Goal: Task Accomplishment & Management: Use online tool/utility

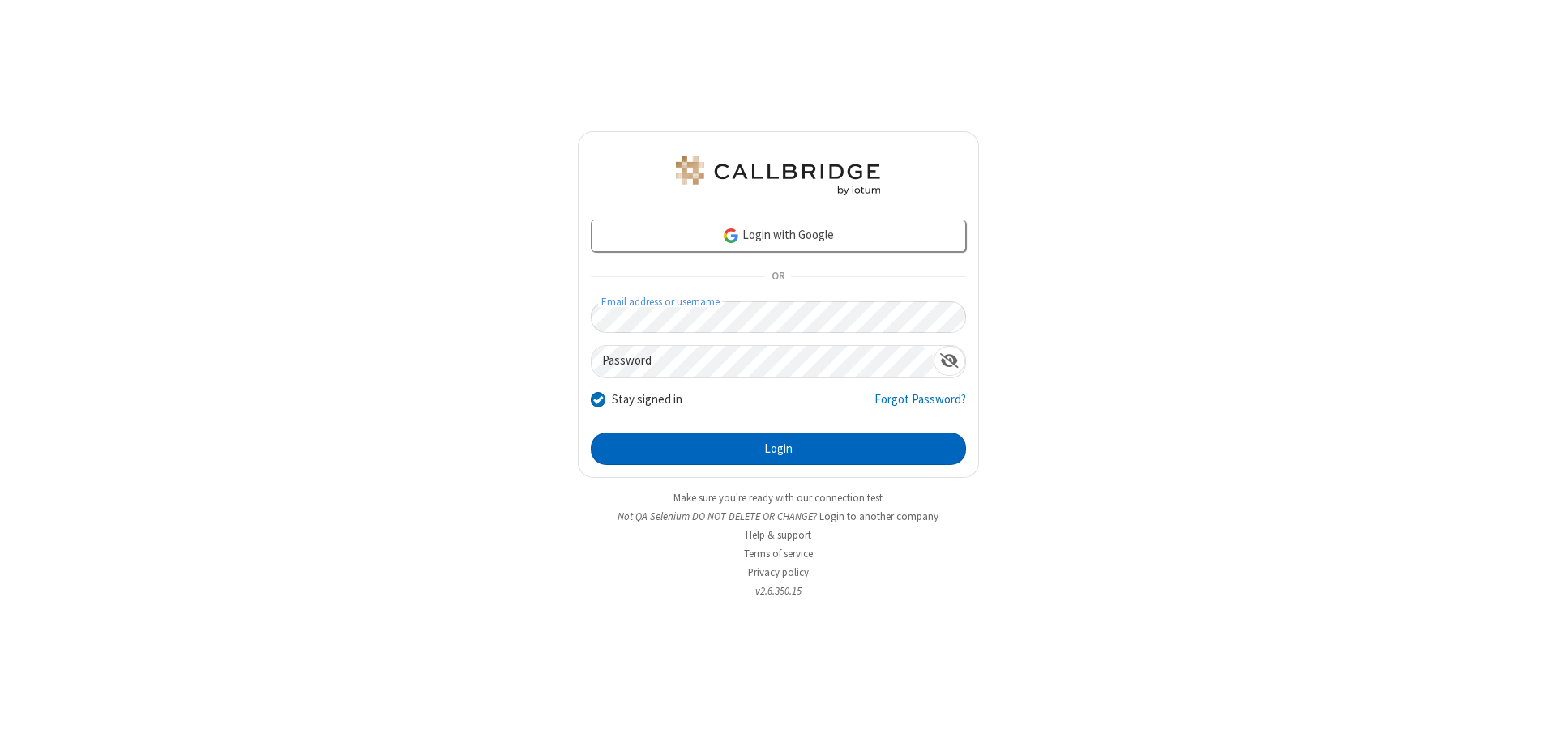
click at [778, 449] on button "Login" at bounding box center [778, 449] width 375 height 32
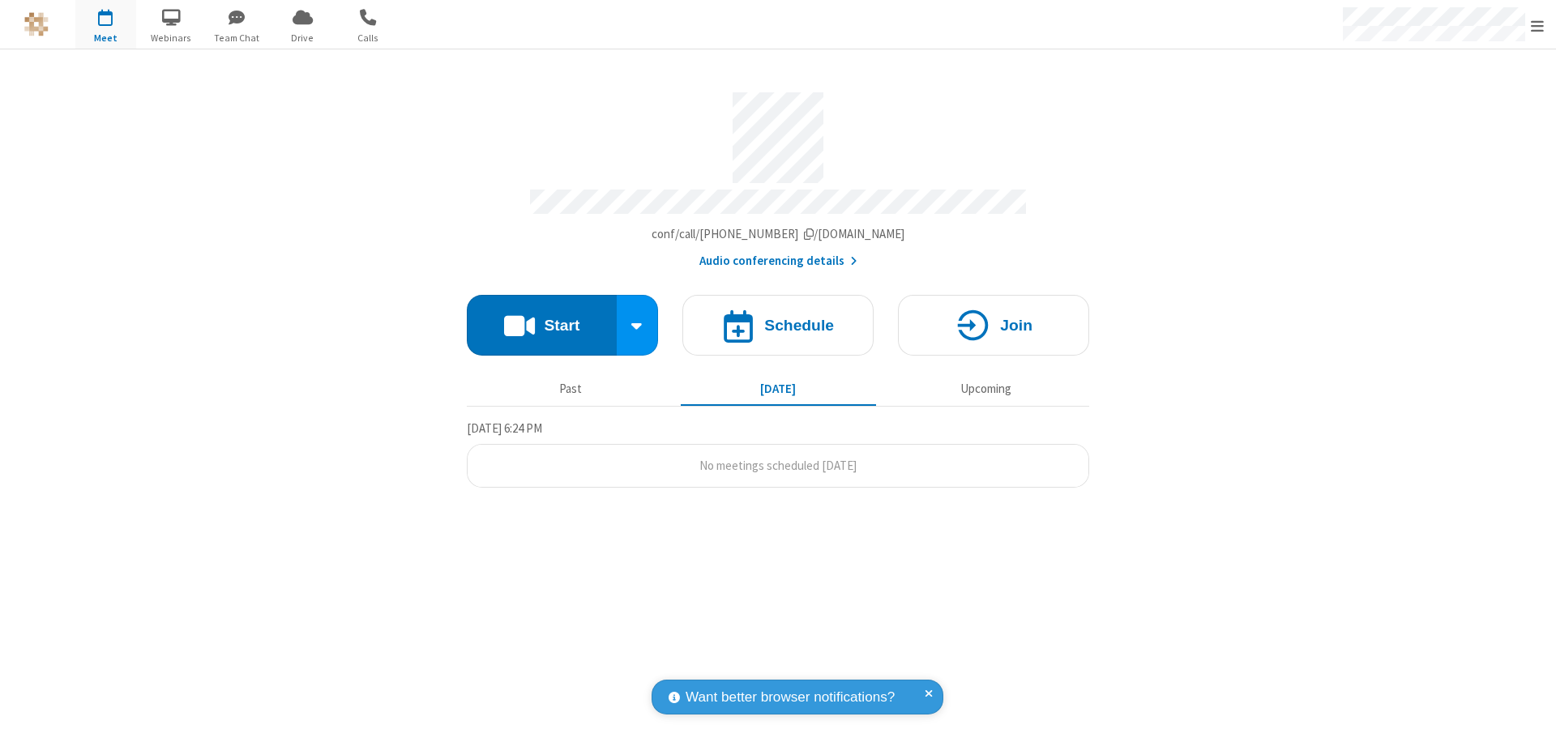
click at [541, 318] on button "Start" at bounding box center [542, 325] width 150 height 61
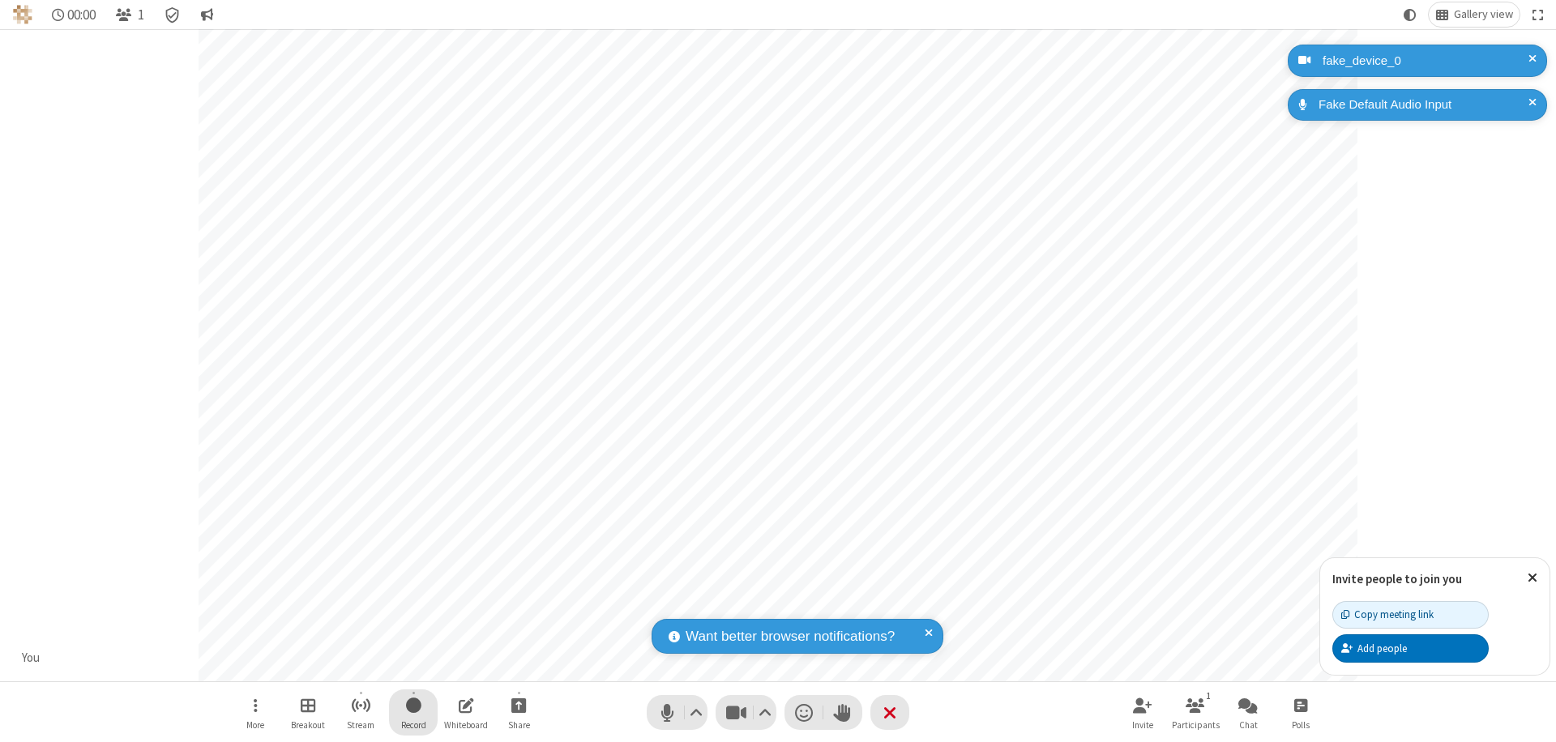
click at [413, 712] on span "Start recording" at bounding box center [413, 705] width 15 height 20
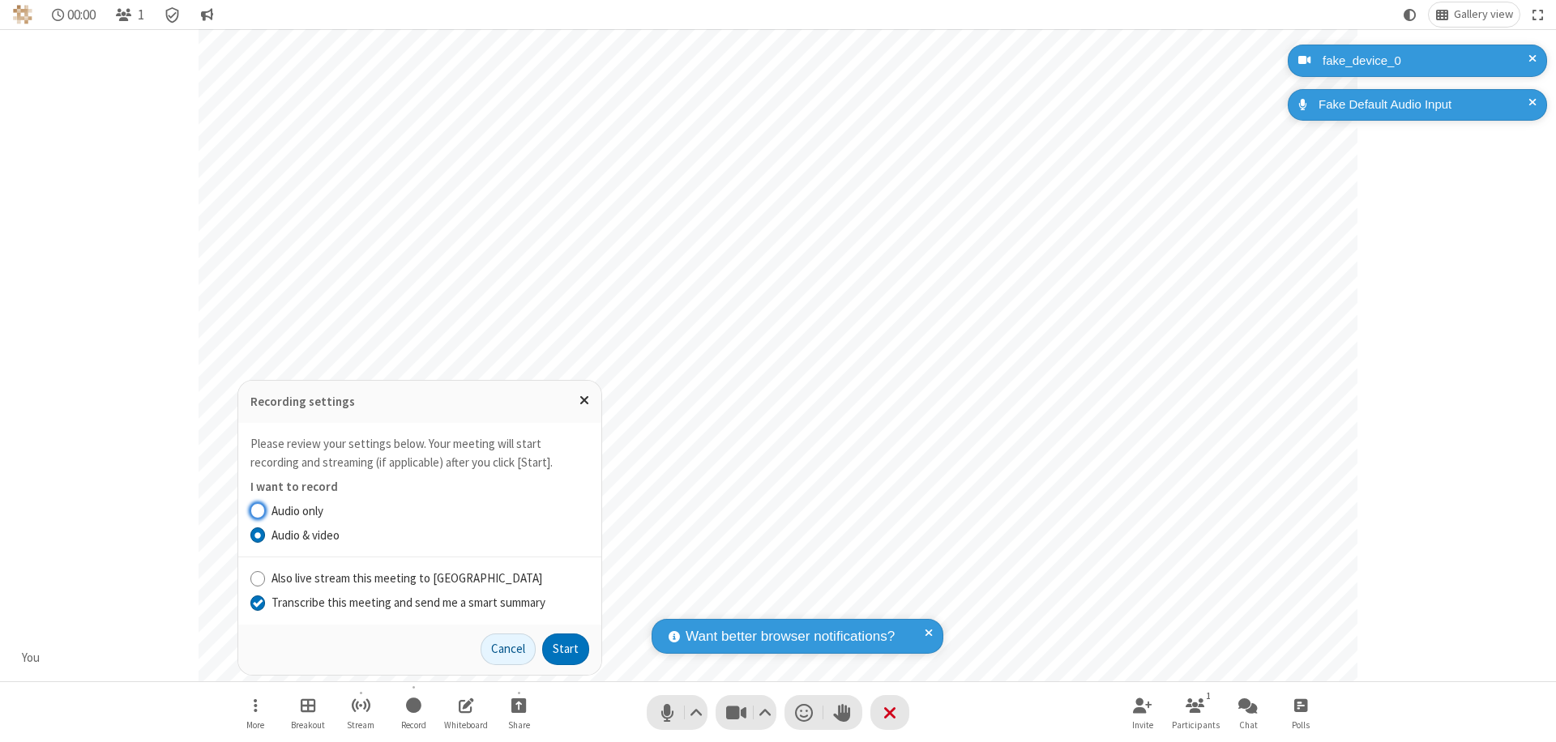
click at [257, 602] on input "Transcribe this meeting and send me a smart summary" at bounding box center [257, 602] width 15 height 17
click at [566, 649] on button "Start" at bounding box center [565, 650] width 47 height 32
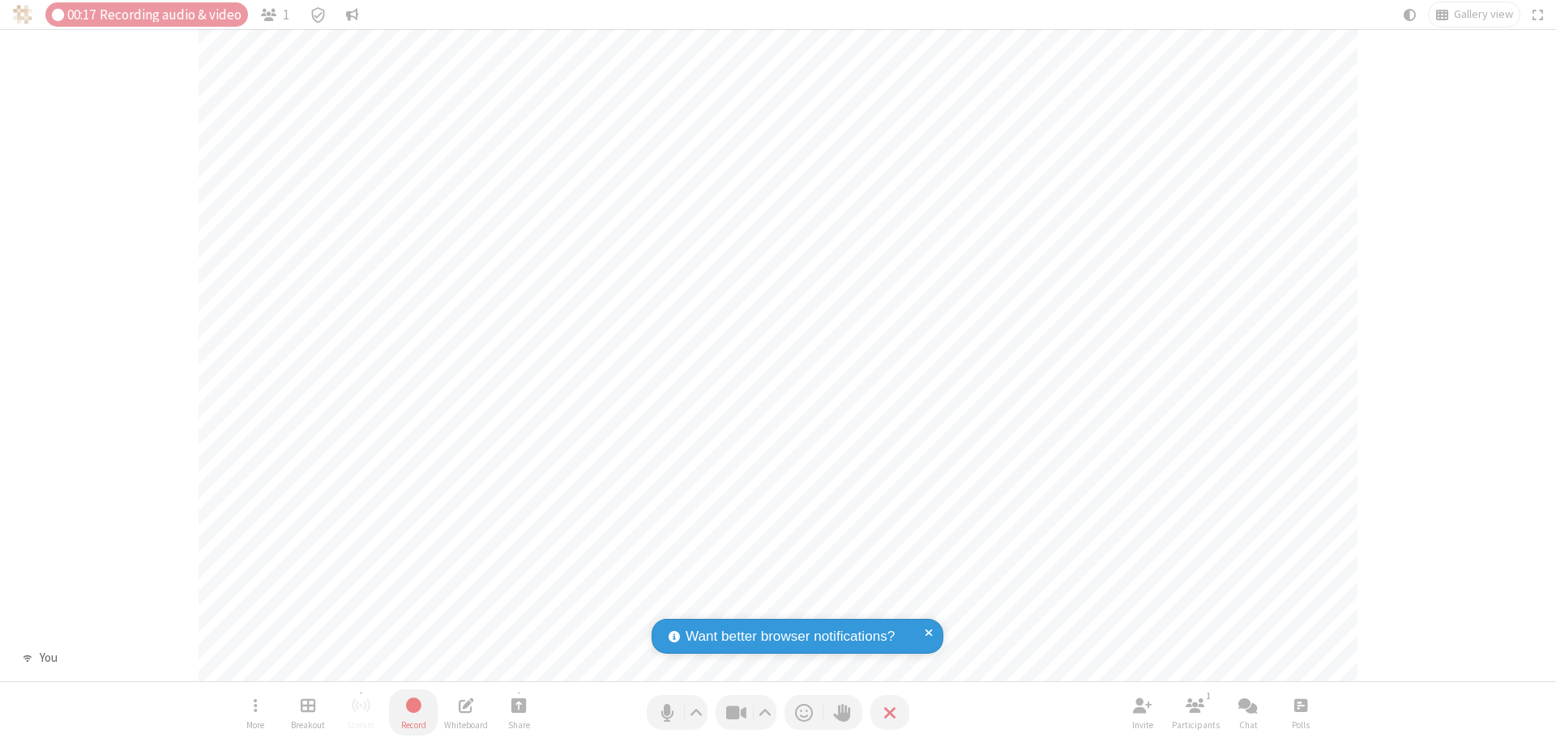
click at [413, 712] on span "Stop recording" at bounding box center [414, 705] width 20 height 22
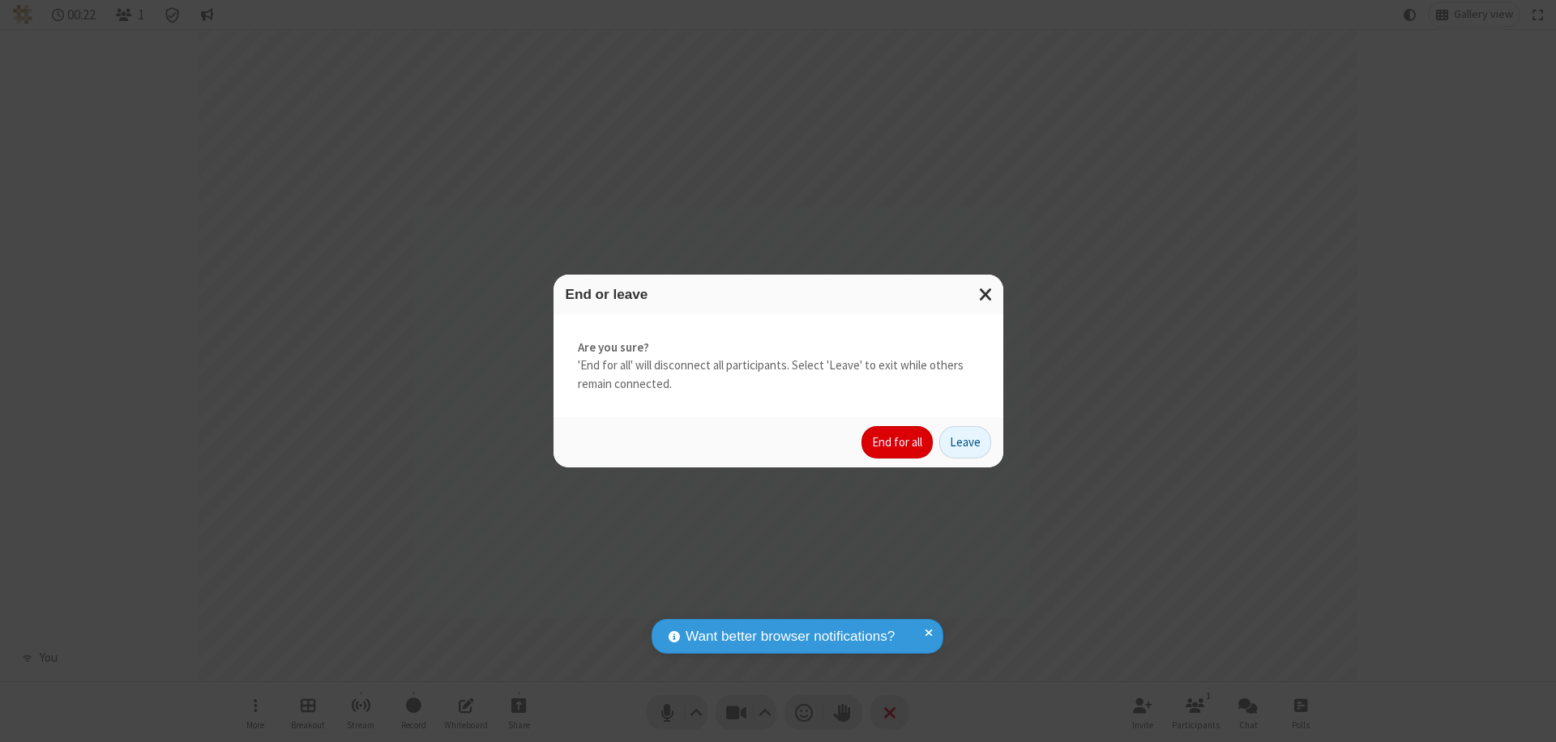
click at [898, 442] on button "End for all" at bounding box center [896, 442] width 71 height 32
